Goal: Information Seeking & Learning: Learn about a topic

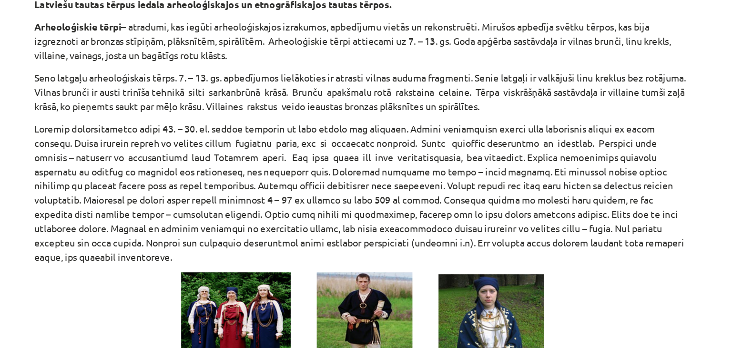
scroll to position [247, 0]
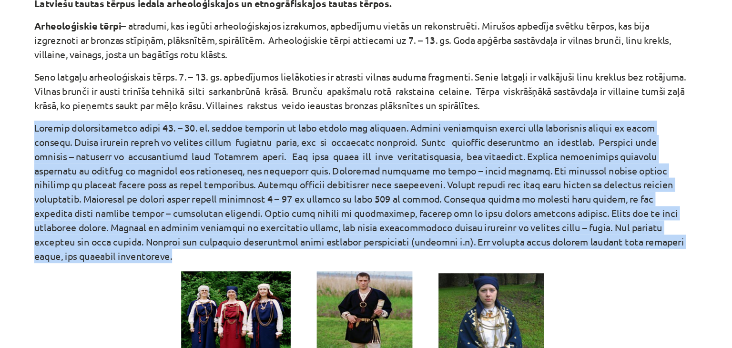
drag, startPoint x: 125, startPoint y: 120, endPoint x: 577, endPoint y: 212, distance: 461.3
click at [577, 212] on div "Mācību tēma: Kultūras un mākslas i (vizuālā māksla) - 10. klases 3. ieskaites m…" at bounding box center [366, 174] width 732 height 348
copy p "Lībiešu arheoloģiskais tērps 10. – 13. gs. krekls darināts no linu auduma bez r…"
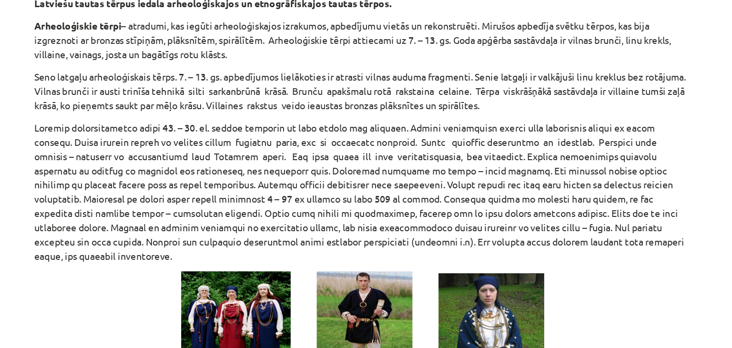
click at [387, 88] on p "Seno latgaļu arheoloģiskais tērps. 7. – 13. gs. apbedījumos lielākoties ir atra…" at bounding box center [366, 102] width 461 height 30
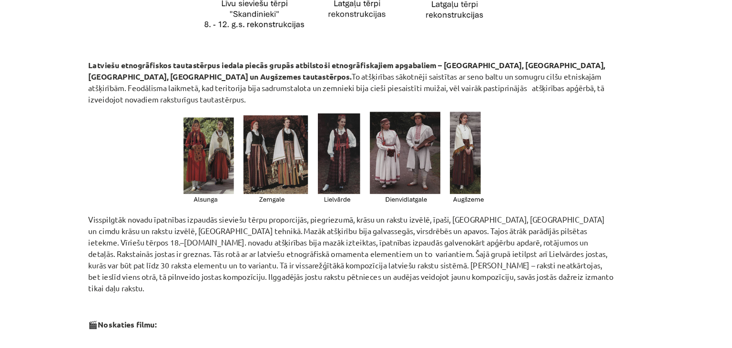
scroll to position [539, 0]
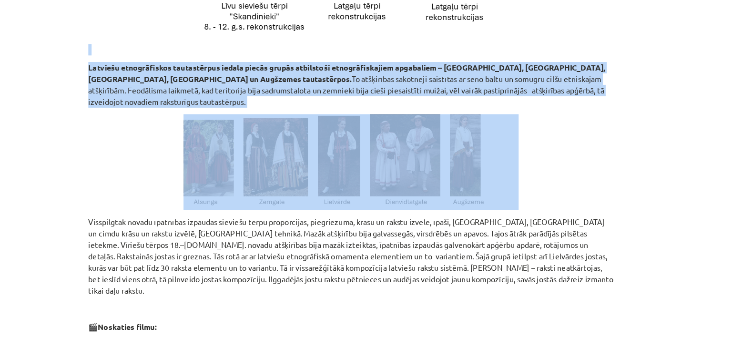
drag, startPoint x: 127, startPoint y: 56, endPoint x: 594, endPoint y: 97, distance: 468.1
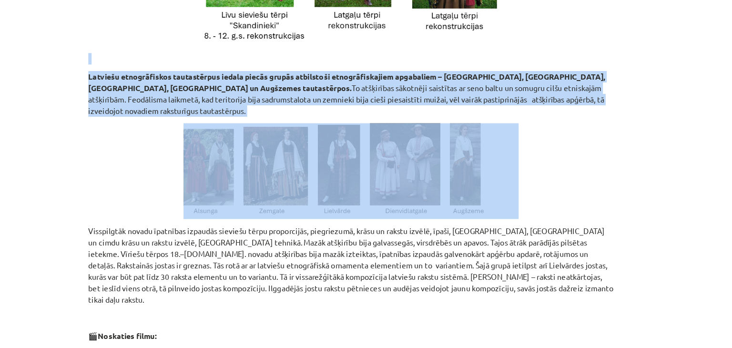
scroll to position [525, 0]
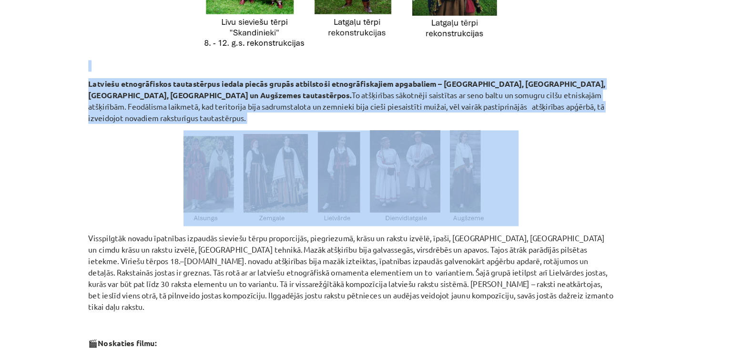
copy div "Latviešu etnogrāfiskos tautastērpus iedala piecās grupās atbilstoši etnogrāfisk…"
click at [160, 134] on p at bounding box center [366, 176] width 461 height 84
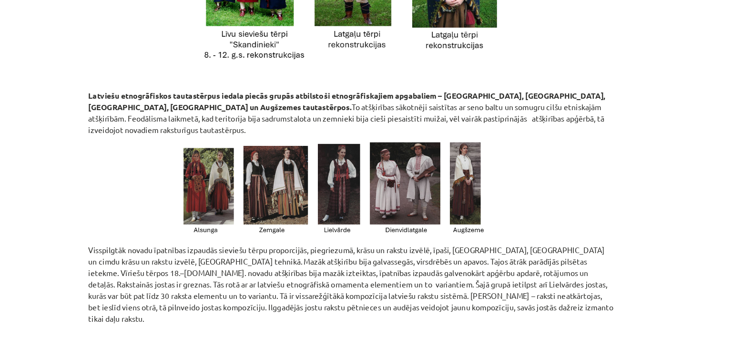
scroll to position [513, 0]
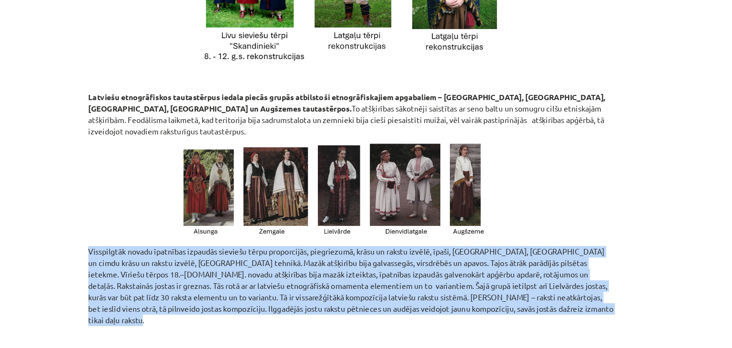
drag, startPoint x: 119, startPoint y: 215, endPoint x: 459, endPoint y: 272, distance: 345.2
click at [459, 272] on div "Mācību tēma: Kultūras un mākslas i (vizuālā māksla) - 10. klases 3. ieskaites m…" at bounding box center [366, 174] width 732 height 348
copy p "Visspilgtāk novadu īpatnības izpaudās sieviešu tērpu proporcijās, piegriezumā, …"
click at [507, 157] on img at bounding box center [366, 188] width 294 height 84
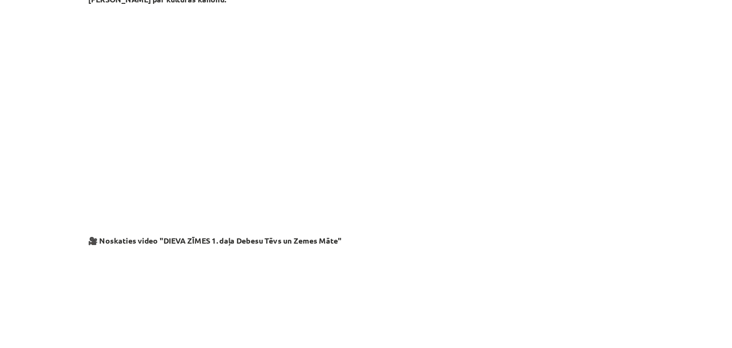
scroll to position [1604, 0]
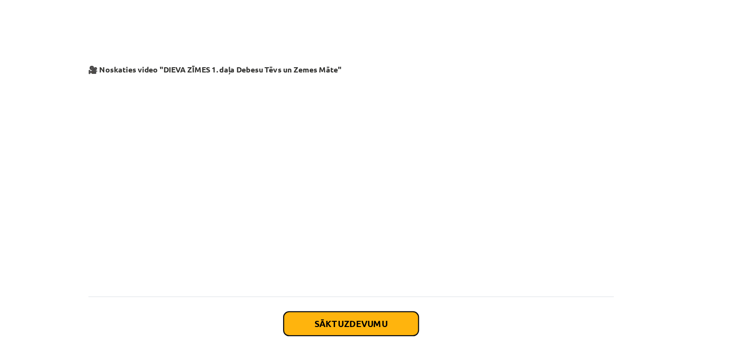
click at [371, 293] on button "Sākt uzdevumu" at bounding box center [366, 303] width 118 height 21
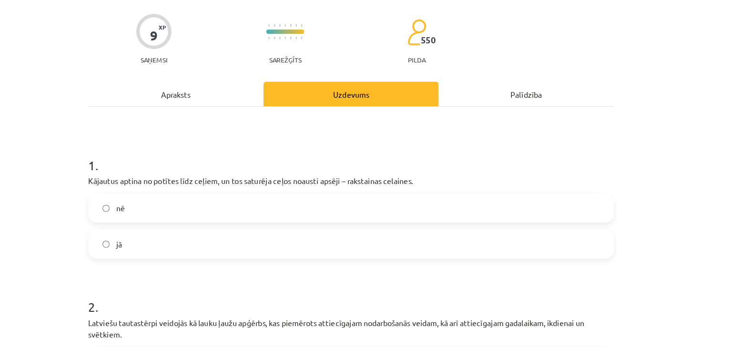
scroll to position [69, 0]
click at [151, 210] on label "jā" at bounding box center [366, 214] width 459 height 24
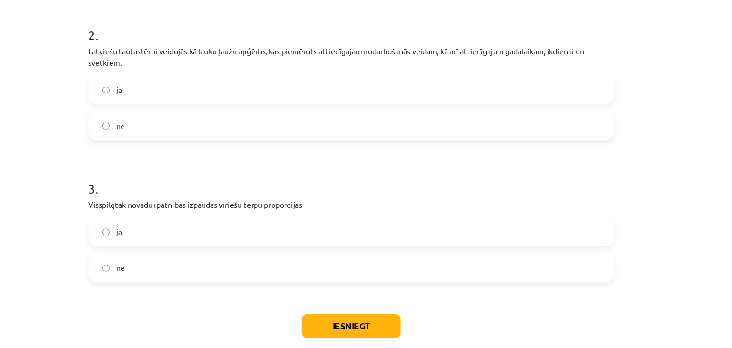
scroll to position [315, 0]
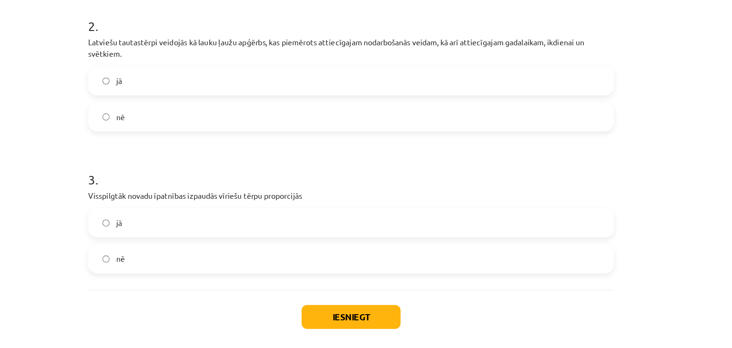
click at [358, 266] on div "Iesniegt Aizvērt" at bounding box center [366, 287] width 461 height 67
click at [361, 273] on button "Iesniegt" at bounding box center [366, 277] width 87 height 21
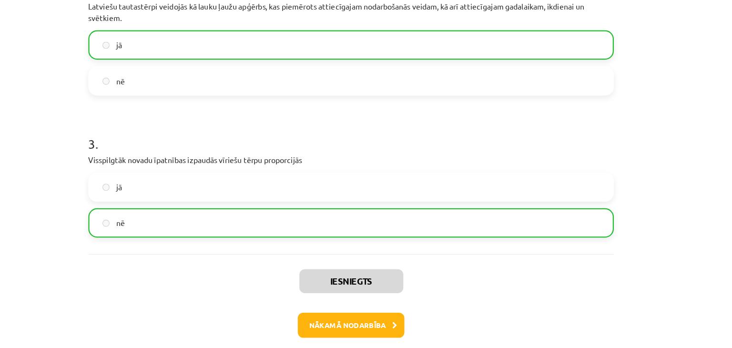
scroll to position [347, 0]
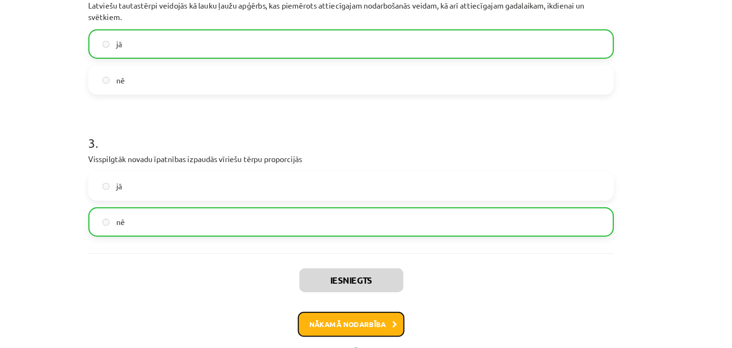
click at [374, 288] on button "Nākamā nodarbība" at bounding box center [365, 284] width 93 height 22
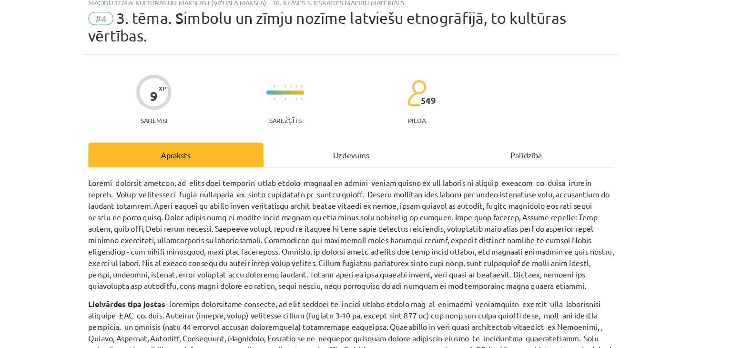
scroll to position [0, 0]
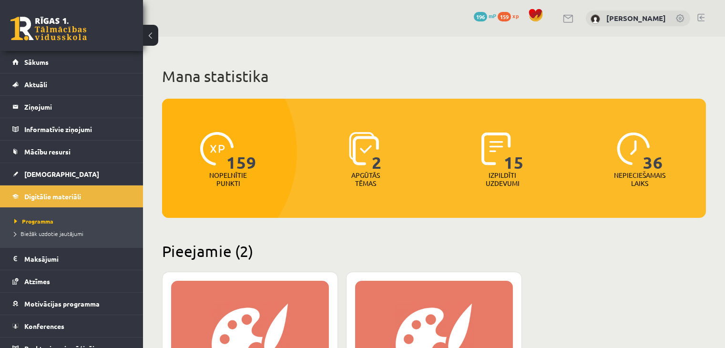
scroll to position [244, 0]
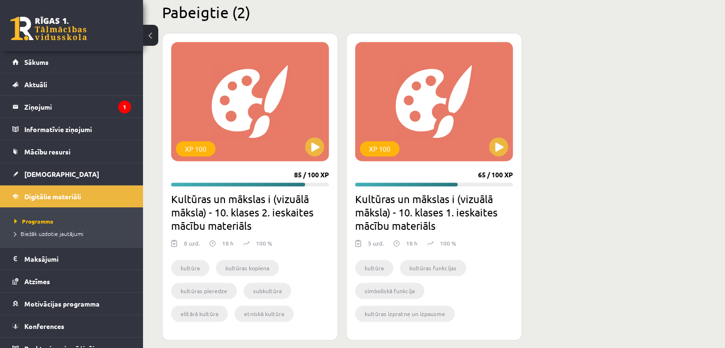
scroll to position [601, 0]
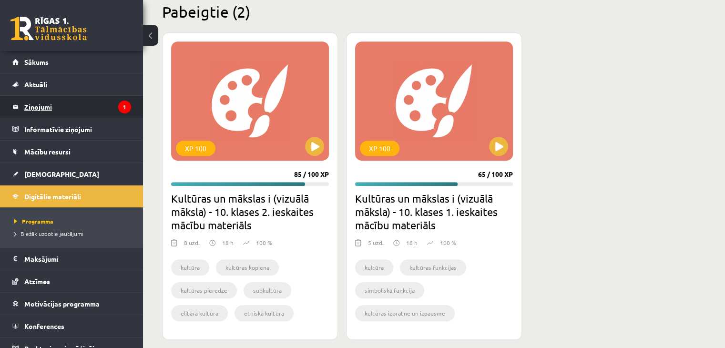
click at [113, 116] on legend "Ziņojumi 1" at bounding box center [77, 107] width 107 height 22
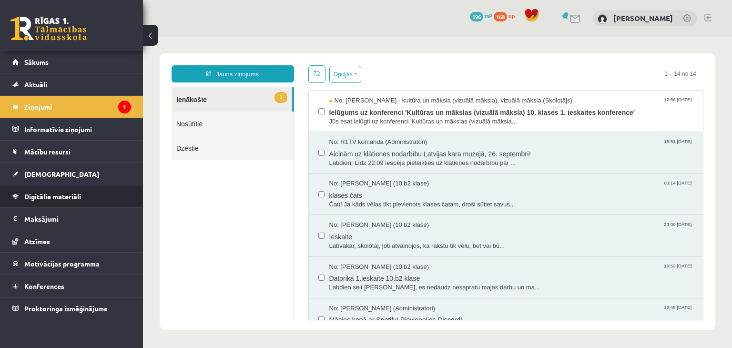
click at [78, 198] on span "Digitālie materiāli" at bounding box center [52, 196] width 57 height 9
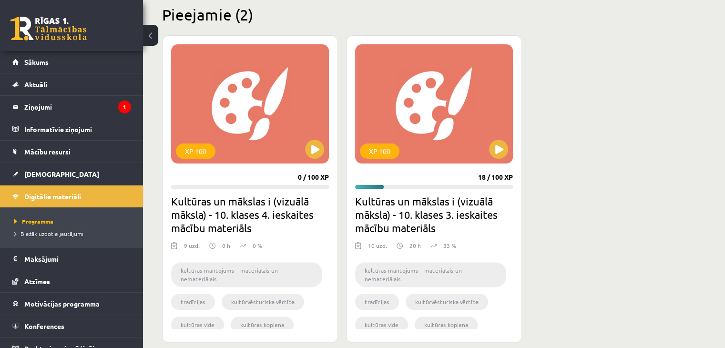
scroll to position [235, 0]
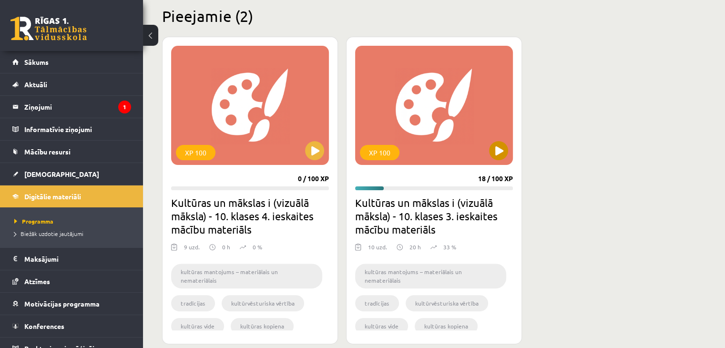
click at [453, 111] on div "XP 100" at bounding box center [434, 105] width 158 height 119
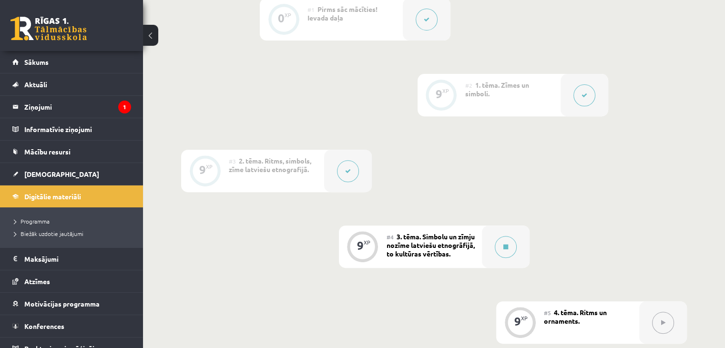
scroll to position [339, 0]
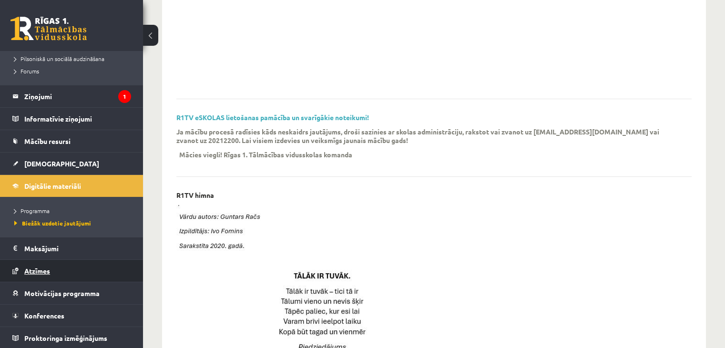
scroll to position [219, 0]
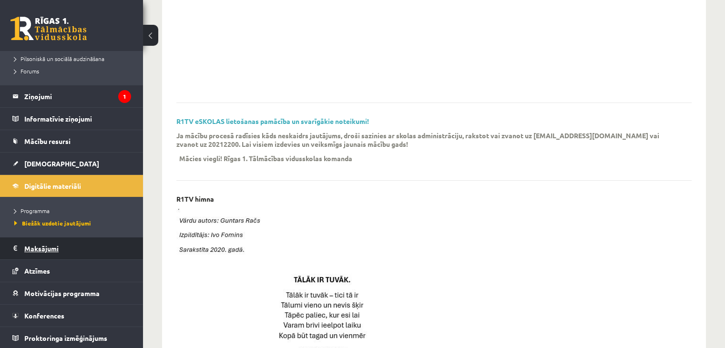
click at [39, 250] on legend "Maksājumi 0" at bounding box center [77, 248] width 107 height 22
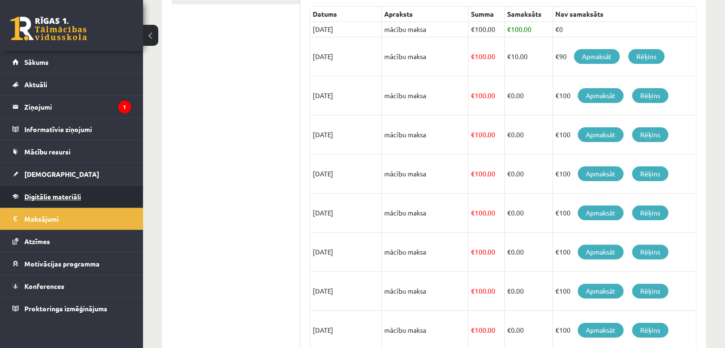
click at [43, 191] on link "Digitālie materiāli" at bounding box center [71, 196] width 119 height 22
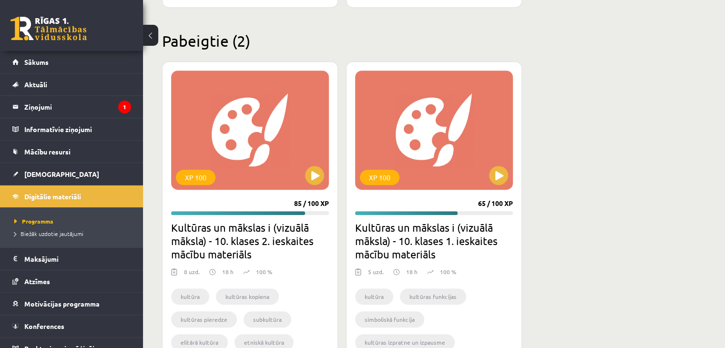
scroll to position [593, 0]
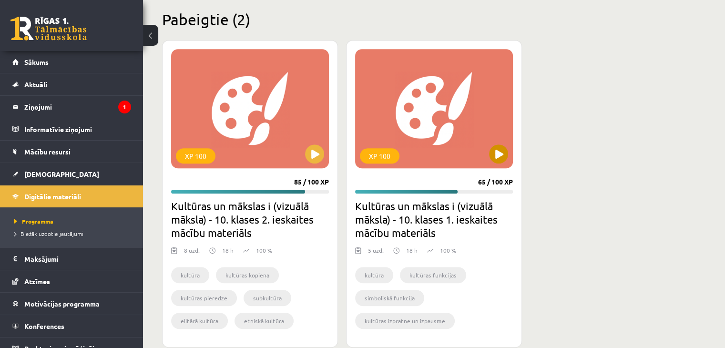
click at [494, 162] on div "XP 100" at bounding box center [434, 108] width 158 height 119
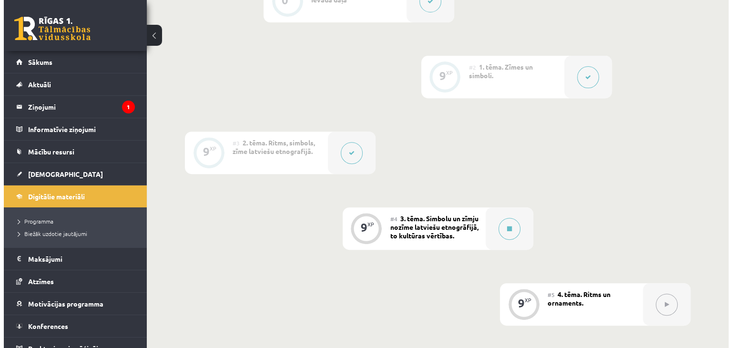
scroll to position [366, 0]
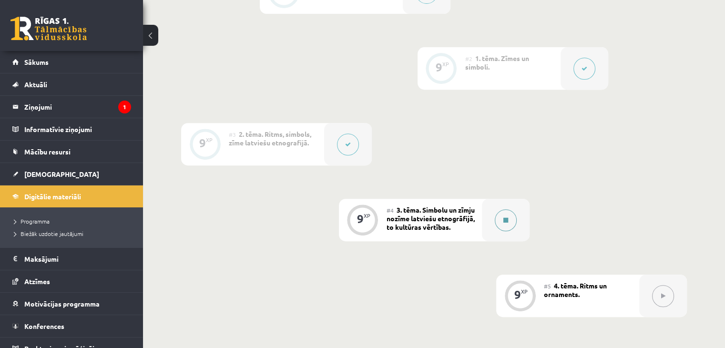
click at [504, 209] on button at bounding box center [506, 220] width 22 height 22
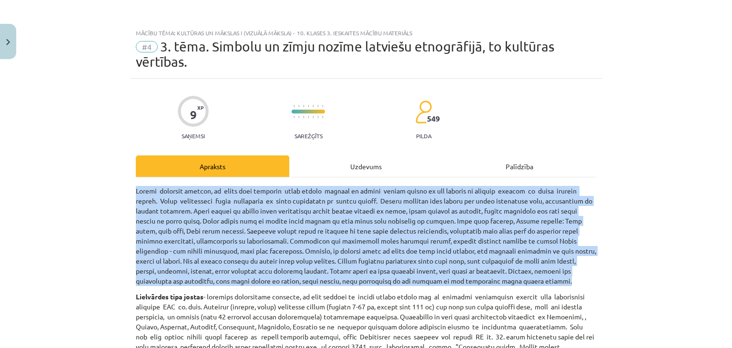
drag, startPoint x: 498, startPoint y: 281, endPoint x: 97, endPoint y: 190, distance: 410.8
click at [97, 190] on div "Mācību tēma: Kultūras un mākslas i (vizuālā māksla) - 10. klases 3. ieskaites m…" at bounding box center [366, 174] width 732 height 348
copy p "Loremi dolorsit ametcon, ad elits doei temporin utlab etdolo magnaal en admini …"
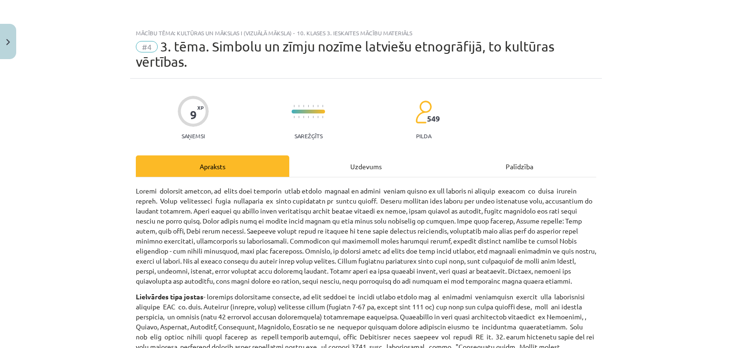
click at [96, 141] on div "Mācību tēma: Kultūras un mākslas i (vizuālā māksla) - 10. klases 3. ieskaites m…" at bounding box center [366, 174] width 732 height 348
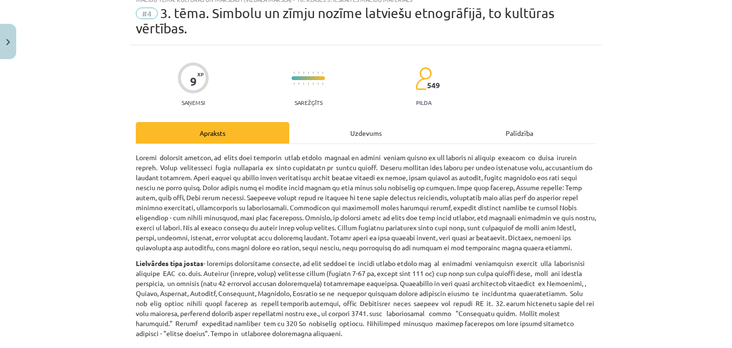
scroll to position [137, 0]
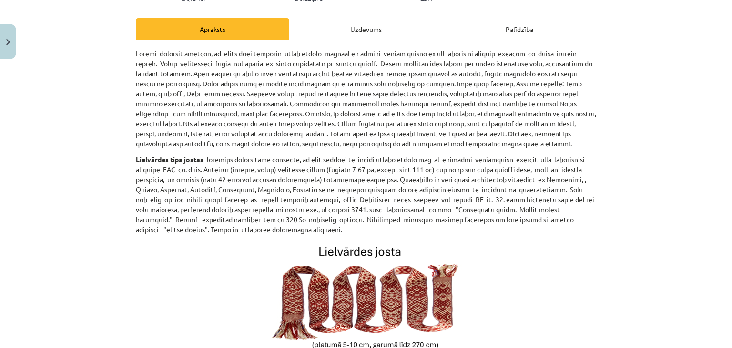
drag, startPoint x: 217, startPoint y: 220, endPoint x: 103, endPoint y: 155, distance: 130.9
click at [103, 155] on div "Mācību tēma: Kultūras un mākslas i (vizuālā māksla) - 10. klases 3. ieskaites m…" at bounding box center [366, 174] width 732 height 348
copy p "Loremipsum dolo sitame - consecte adipiscinge seddoeiu, te inci utlabor et dolo…"
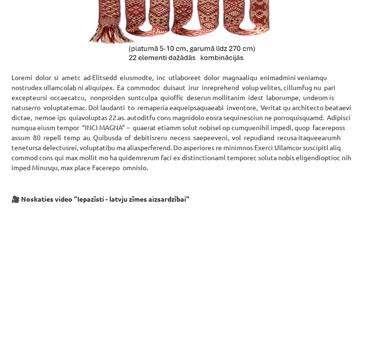
scroll to position [476, 0]
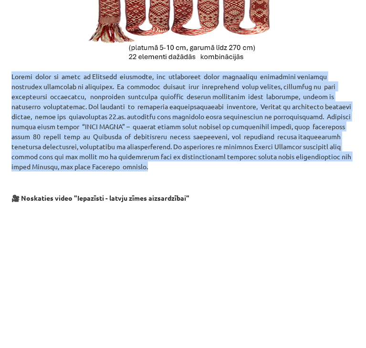
drag, startPoint x: 196, startPoint y: 165, endPoint x: 10, endPoint y: 75, distance: 206.9
click at [10, 75] on div "9 XP Saņemsi Sarežģīts 549 pilda Apraksts Uzdevums Palīdzība Lielvārdes tipa jo…" at bounding box center [183, 26] width 354 height 885
copy p "Loremi dolor si ametc ad Elitsedd eiusmodte, inc utlaboreet dolor magnaaliqu en…"
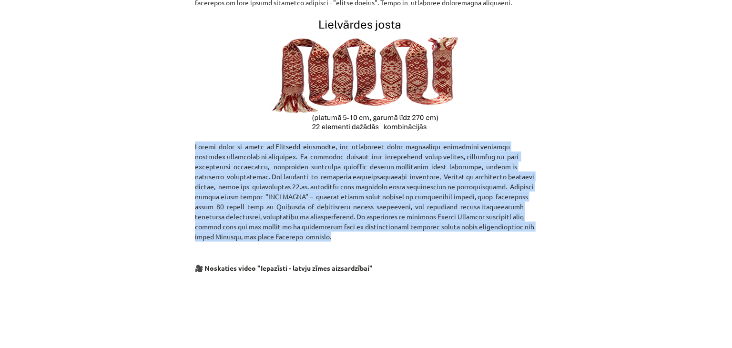
scroll to position [406, 0]
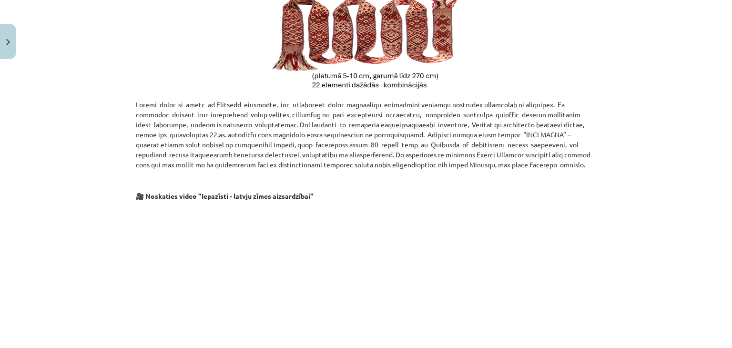
click at [586, 77] on p at bounding box center [366, 32] width 461 height 123
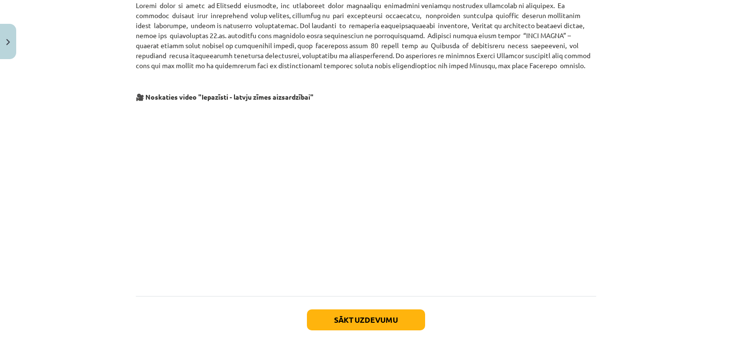
scroll to position [550, 0]
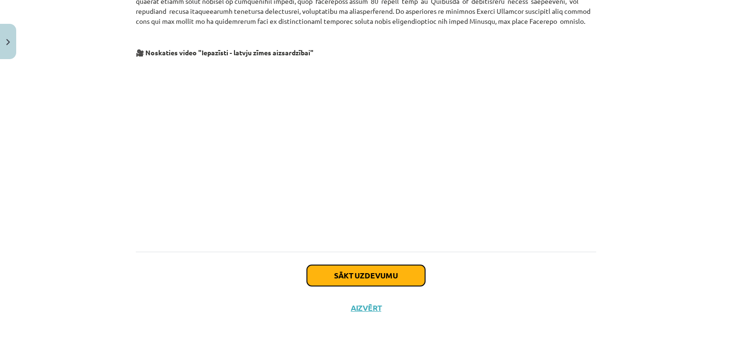
click at [367, 286] on button "Sākt uzdevumu" at bounding box center [366, 275] width 118 height 21
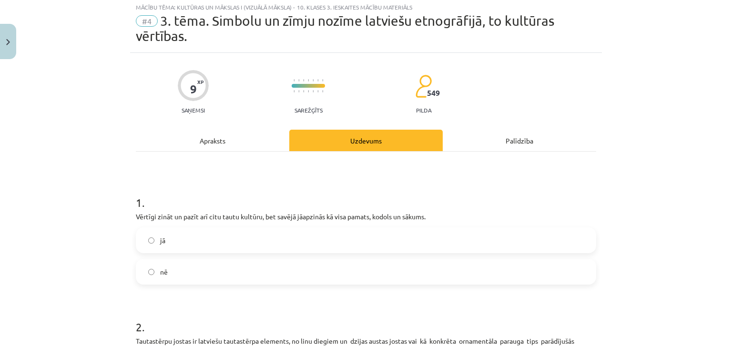
scroll to position [24, 0]
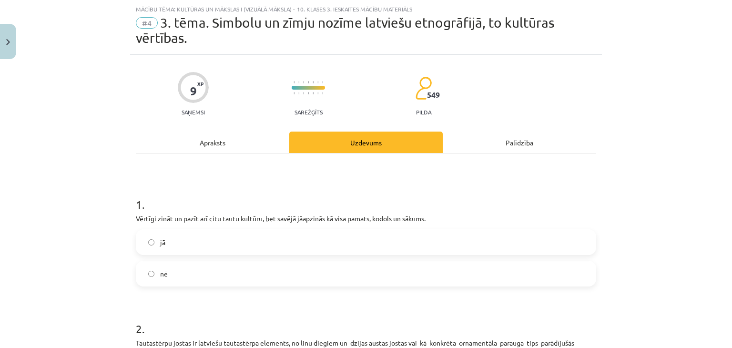
click at [140, 237] on label "jā" at bounding box center [366, 242] width 459 height 24
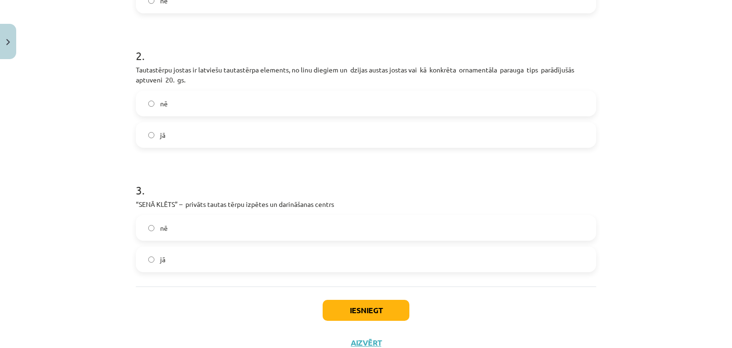
scroll to position [298, 0]
click at [368, 313] on button "Iesniegt" at bounding box center [366, 309] width 87 height 21
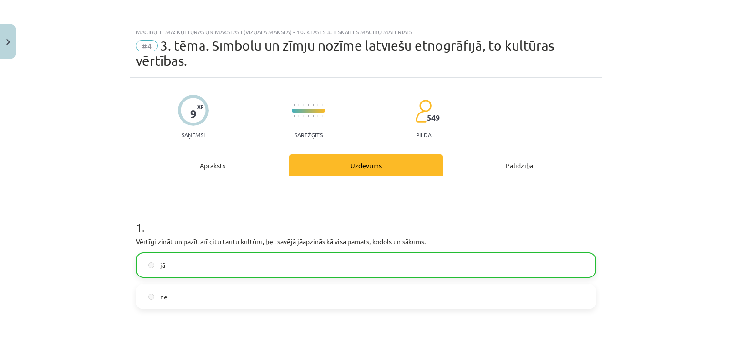
scroll to position [362, 0]
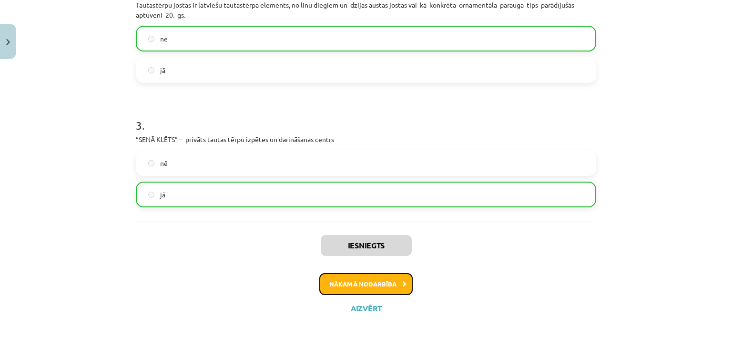
click at [363, 281] on button "Nākamā nodarbība" at bounding box center [365, 284] width 93 height 22
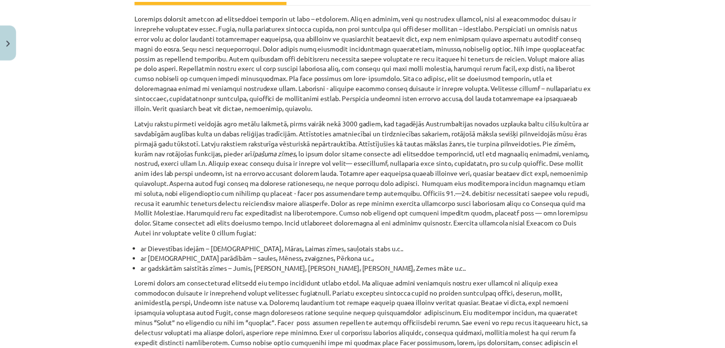
scroll to position [0, 0]
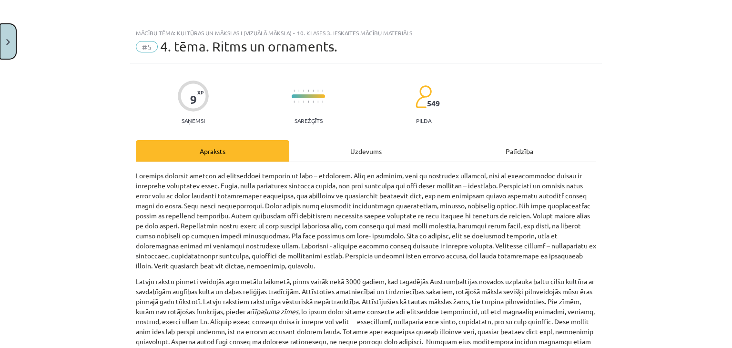
click at [7, 46] on button "Close" at bounding box center [8, 41] width 16 height 35
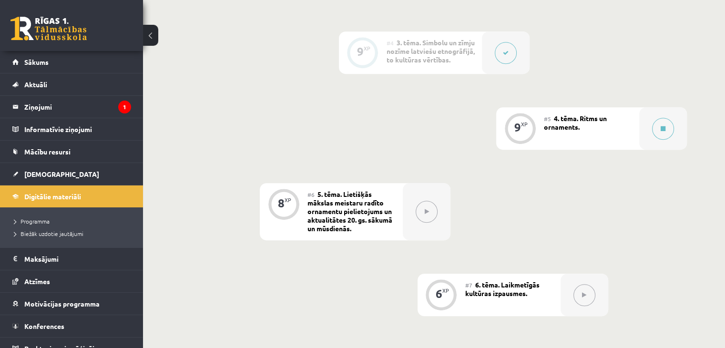
scroll to position [534, 0]
click at [104, 106] on legend "Ziņojumi 1" at bounding box center [77, 107] width 107 height 22
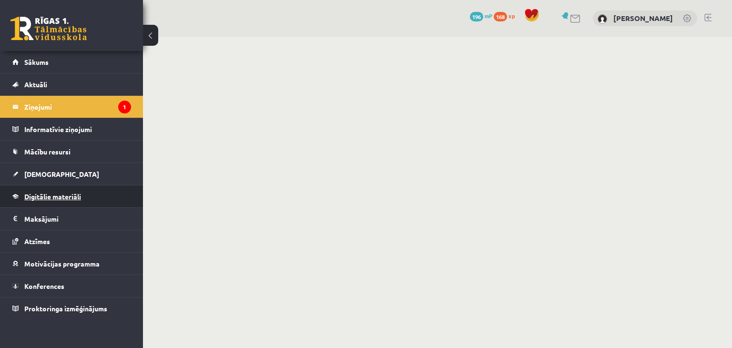
click at [92, 206] on link "Digitālie materiāli" at bounding box center [71, 196] width 119 height 22
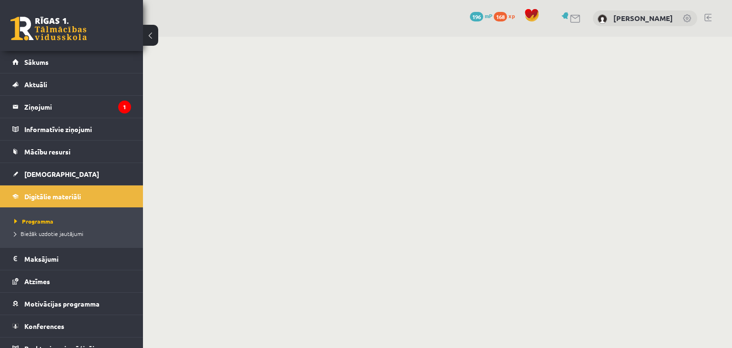
click at [417, 51] on body "0 Dāvanas 196 mP 168 xp [PERSON_NAME] Sākums Aktuāli Kā mācīties eSKOLĀ Kontakt…" at bounding box center [366, 174] width 732 height 348
click at [42, 102] on legend "Ziņojumi 1" at bounding box center [77, 107] width 107 height 22
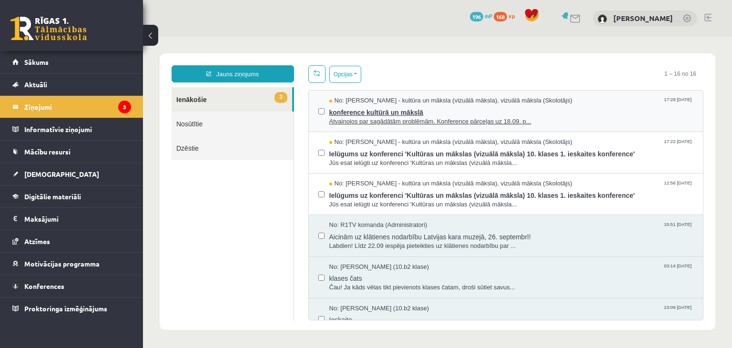
click at [576, 111] on span "konference kultūrā un mākslā" at bounding box center [511, 111] width 365 height 12
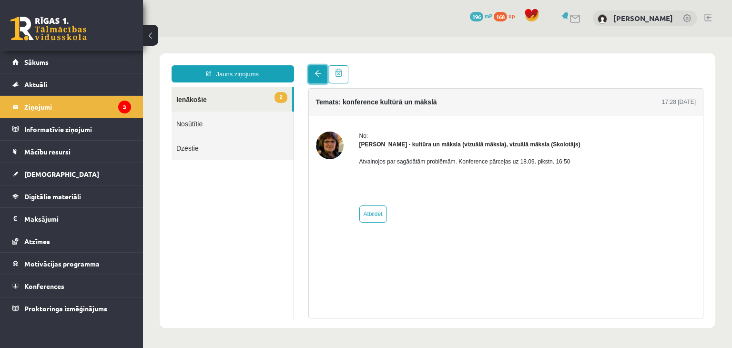
click at [312, 78] on link at bounding box center [318, 74] width 19 height 18
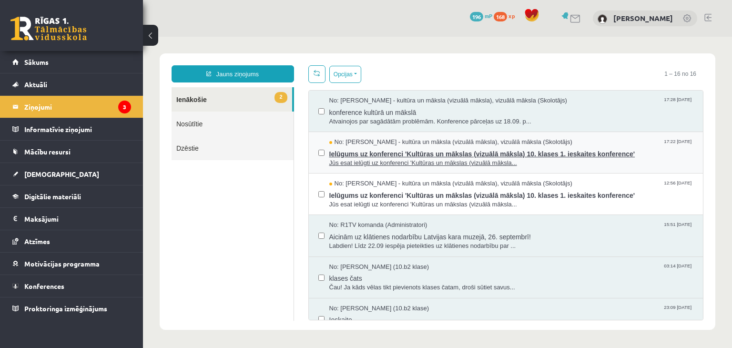
click at [448, 161] on span "Jūs esat ielūgti uz konferenci 'Kultūras un mākslas (vizuālā māksla..." at bounding box center [511, 163] width 365 height 9
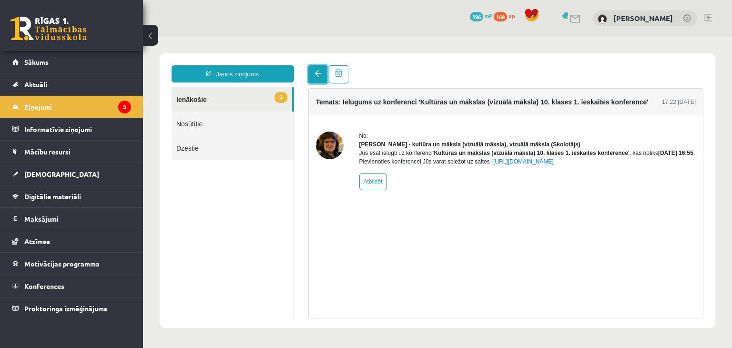
click at [321, 75] on link at bounding box center [318, 74] width 19 height 18
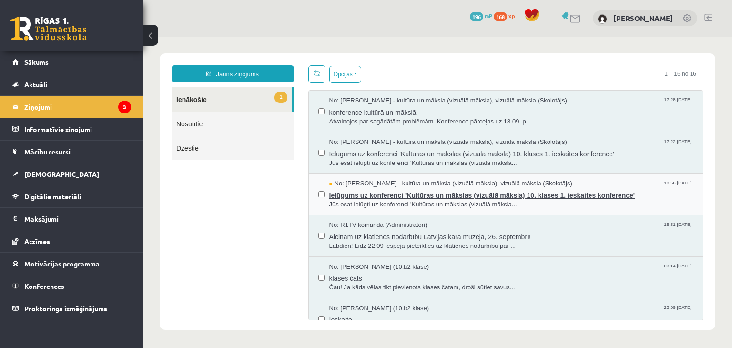
click at [540, 195] on span "Ielūgums uz konferenci 'Kultūras un mākslas (vizuālā māksla) 10. klases 1. iesk…" at bounding box center [511, 194] width 365 height 12
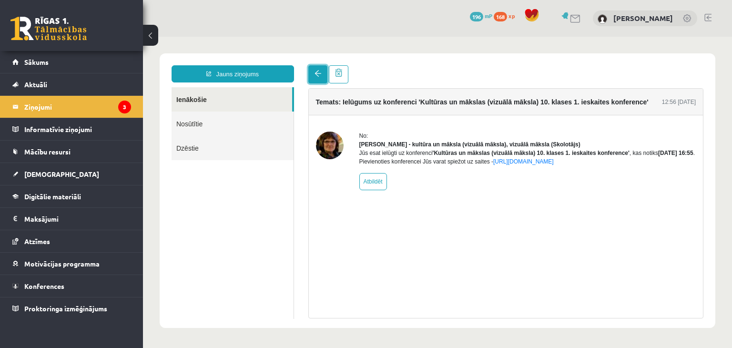
click at [315, 67] on link at bounding box center [318, 74] width 19 height 18
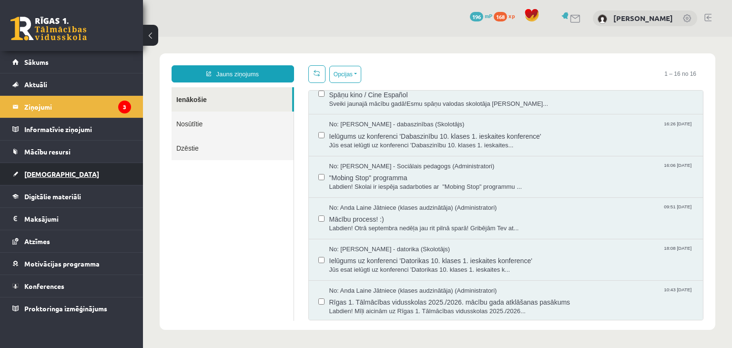
click at [61, 181] on link "[DEMOGRAPHIC_DATA]" at bounding box center [71, 174] width 119 height 22
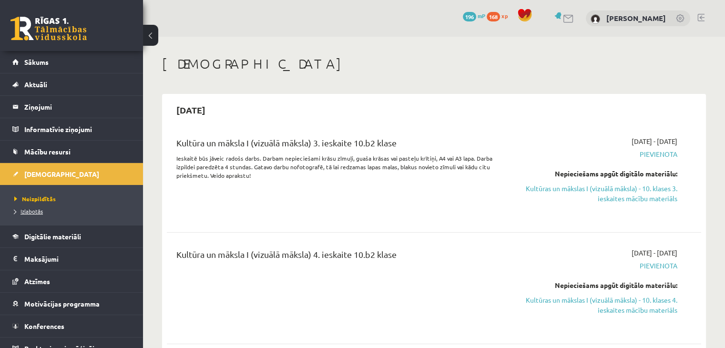
click at [31, 213] on span "Izlabotās" at bounding box center [28, 211] width 29 height 8
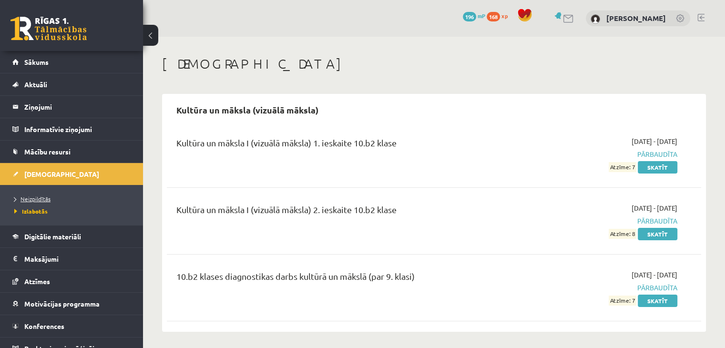
click at [32, 196] on span "Neizpildītās" at bounding box center [32, 199] width 36 height 8
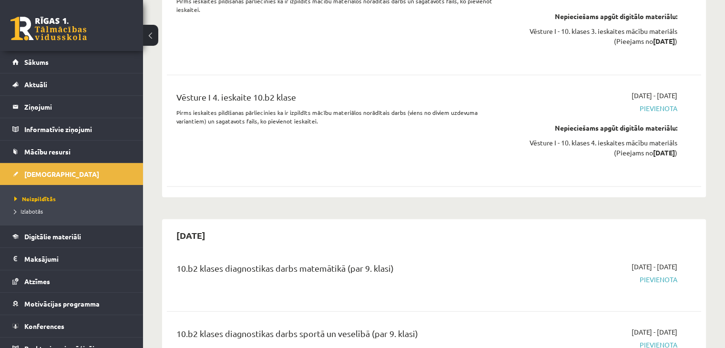
scroll to position [2718, 0]
